Goal: Check status: Check status

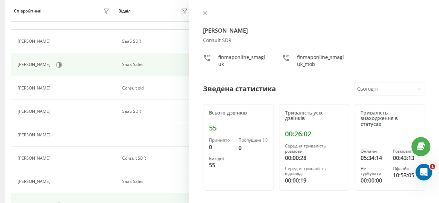
scroll to position [139, 0]
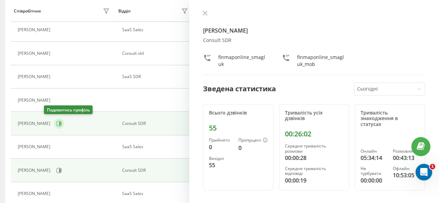
click at [59, 122] on icon at bounding box center [60, 123] width 2 height 3
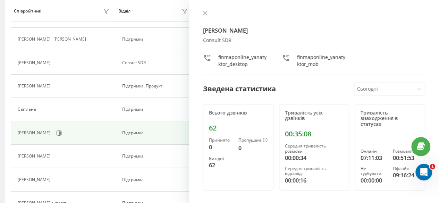
scroll to position [375, 0]
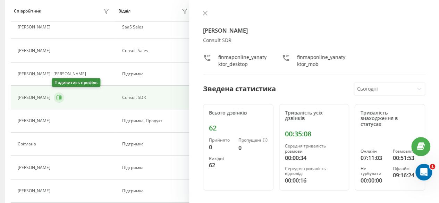
click at [56, 97] on button at bounding box center [59, 97] width 10 height 10
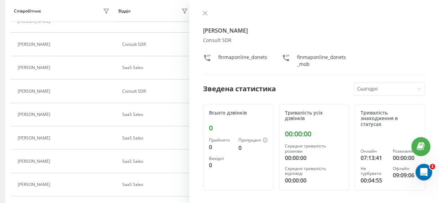
scroll to position [202, 0]
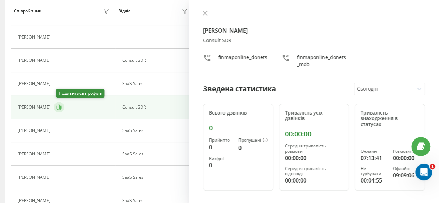
click at [60, 107] on icon at bounding box center [59, 107] width 6 height 6
